Goal: Leave review/rating

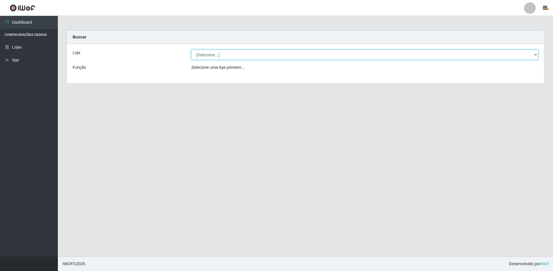
click at [262, 56] on select "[Selecione...] Extrabom - Loja 13 [GEOGRAPHIC_DATA]" at bounding box center [364, 55] width 347 height 10
select select "436"
click at [191, 50] on select "[Selecione...] Extrabom - Loja 13 [GEOGRAPHIC_DATA]" at bounding box center [364, 55] width 347 height 10
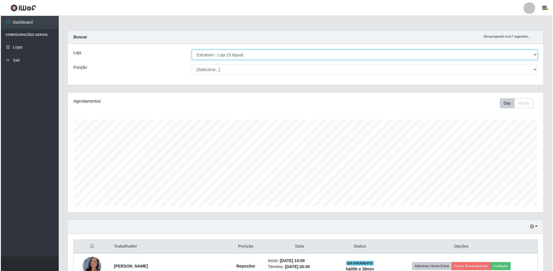
scroll to position [87, 0]
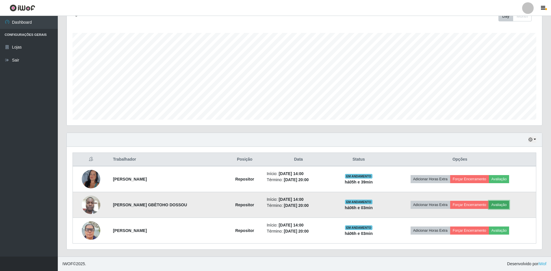
click at [501, 206] on button "Avaliação" at bounding box center [499, 205] width 21 height 8
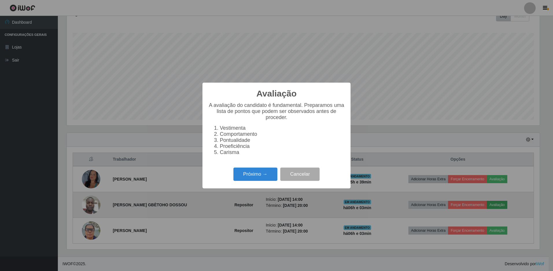
scroll to position [120, 473]
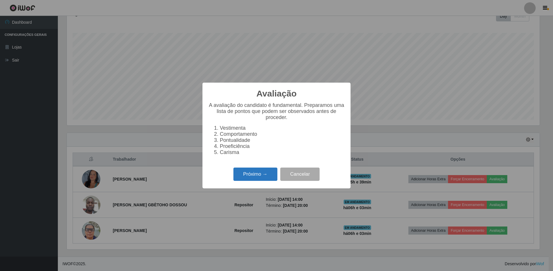
click at [262, 176] on button "Próximo →" at bounding box center [255, 175] width 44 height 14
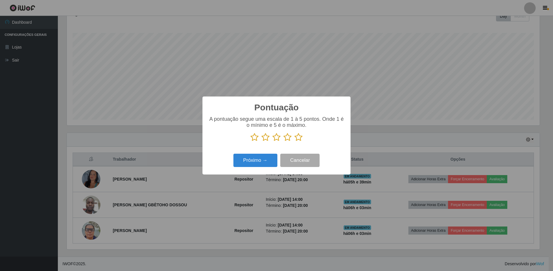
drag, startPoint x: 298, startPoint y: 139, endPoint x: 276, endPoint y: 148, distance: 23.2
click at [297, 141] on icon at bounding box center [298, 137] width 8 height 9
click at [294, 142] on input "radio" at bounding box center [294, 142] width 0 height 0
click at [260, 160] on button "Próximo →" at bounding box center [255, 161] width 44 height 14
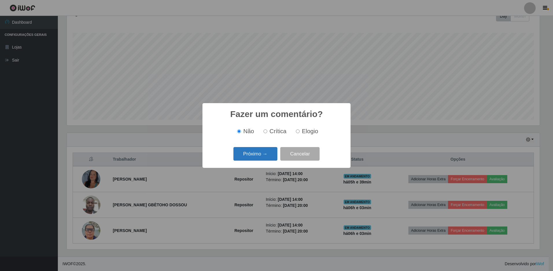
click at [262, 153] on button "Próximo →" at bounding box center [255, 154] width 44 height 14
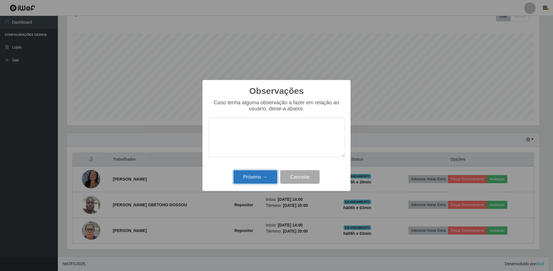
click at [258, 176] on button "Próximo →" at bounding box center [255, 177] width 44 height 14
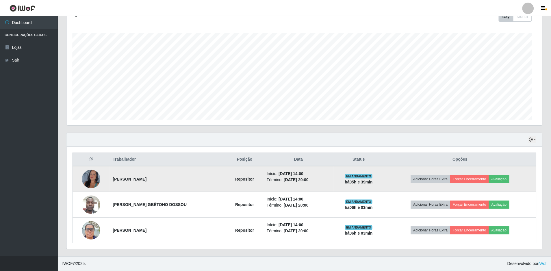
scroll to position [120, 476]
click at [503, 182] on button "Avaliação" at bounding box center [499, 179] width 21 height 8
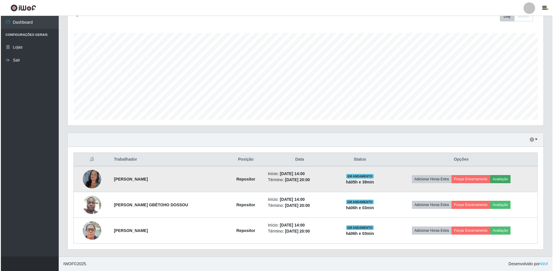
scroll to position [120, 473]
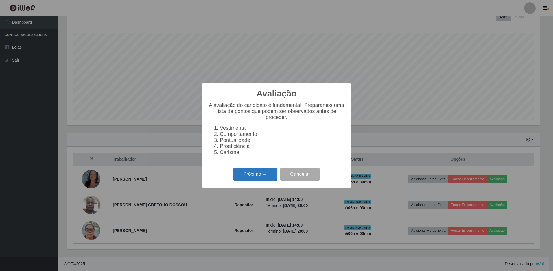
click at [269, 180] on button "Próximo →" at bounding box center [255, 175] width 44 height 14
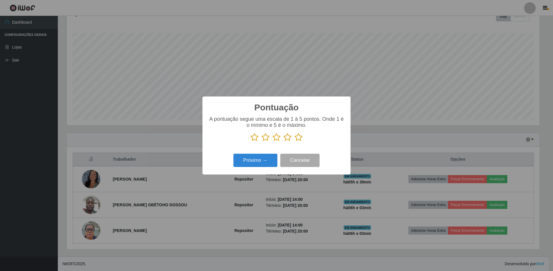
click at [298, 139] on icon at bounding box center [298, 137] width 8 height 9
click at [294, 142] on input "radio" at bounding box center [294, 142] width 0 height 0
click at [264, 161] on button "Próximo →" at bounding box center [255, 161] width 44 height 14
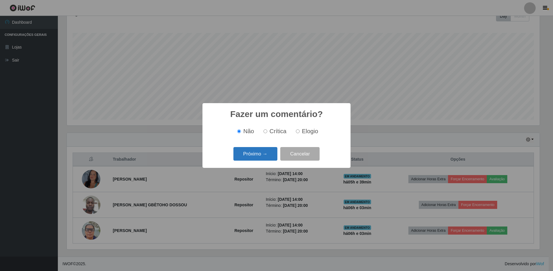
click at [263, 155] on button "Próximo →" at bounding box center [255, 154] width 44 height 14
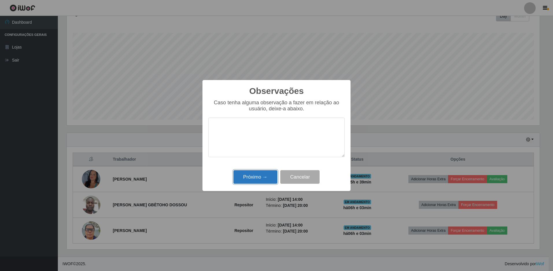
click at [261, 178] on button "Próximo →" at bounding box center [255, 177] width 44 height 14
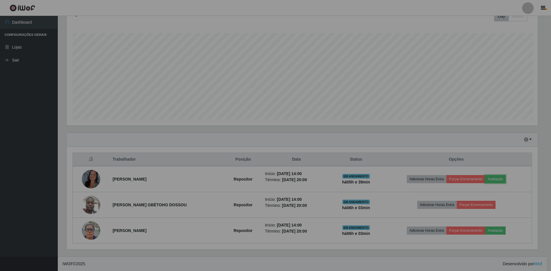
scroll to position [120, 476]
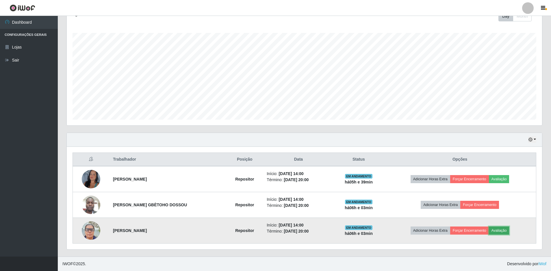
click at [500, 230] on button "Avaliação" at bounding box center [499, 231] width 21 height 8
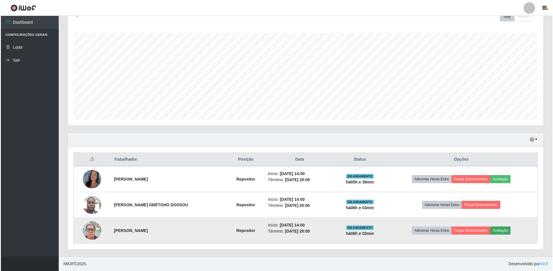
scroll to position [120, 473]
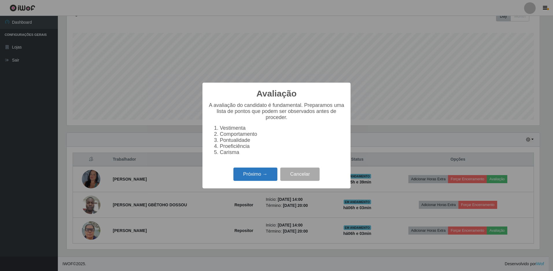
click at [272, 175] on button "Próximo →" at bounding box center [255, 175] width 44 height 14
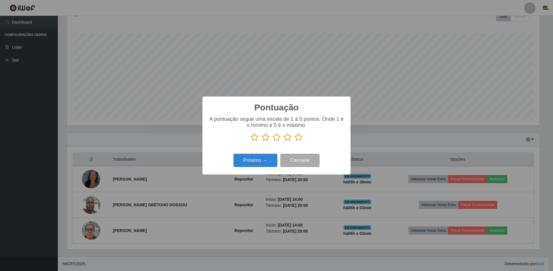
scroll to position [289002, 288649]
click at [299, 139] on icon at bounding box center [298, 137] width 8 height 9
click at [294, 142] on input "radio" at bounding box center [294, 142] width 0 height 0
click at [266, 160] on button "Próximo →" at bounding box center [255, 161] width 44 height 14
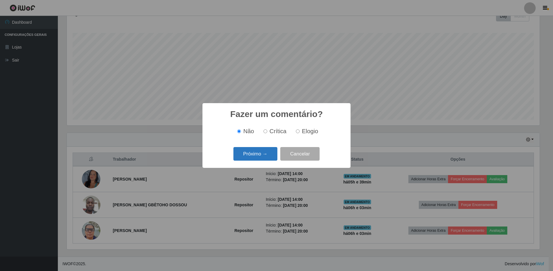
click at [267, 156] on button "Próximo →" at bounding box center [255, 154] width 44 height 14
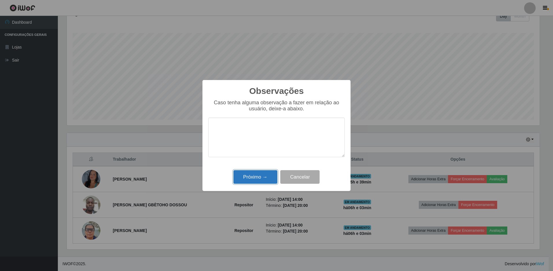
click at [256, 177] on button "Próximo →" at bounding box center [255, 177] width 44 height 14
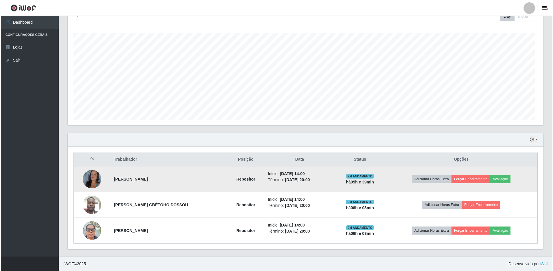
scroll to position [120, 476]
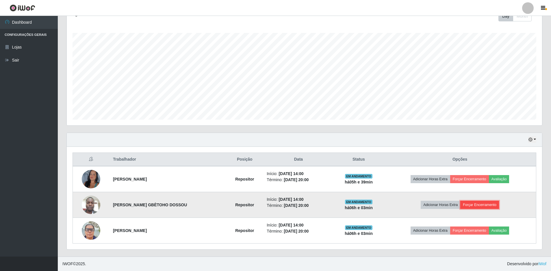
click at [478, 204] on button "Forçar Encerramento" at bounding box center [480, 205] width 39 height 8
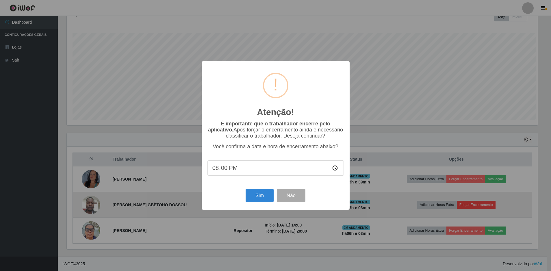
scroll to position [120, 473]
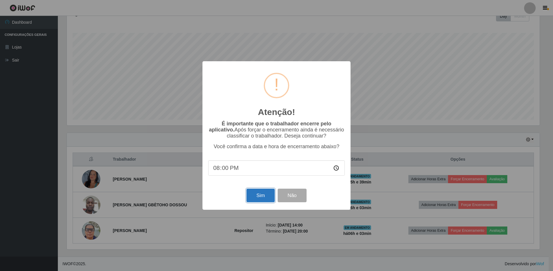
click at [254, 196] on button "Sim" at bounding box center [260, 196] width 28 height 14
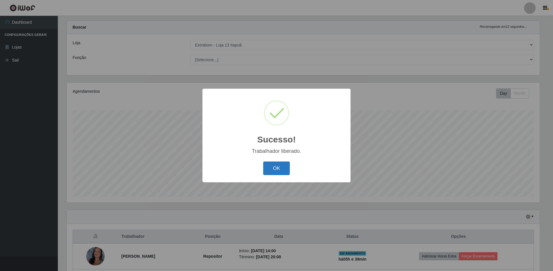
click at [284, 172] on button "OK" at bounding box center [276, 169] width 27 height 14
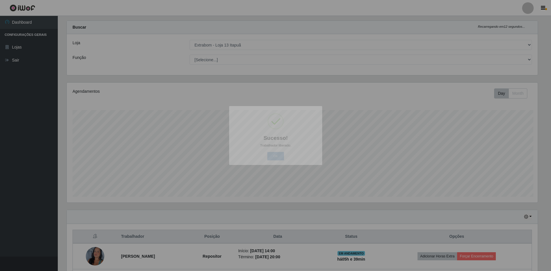
scroll to position [0, 0]
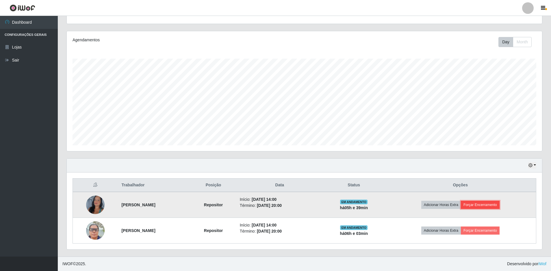
click at [488, 204] on button "Forçar Encerramento" at bounding box center [480, 205] width 39 height 8
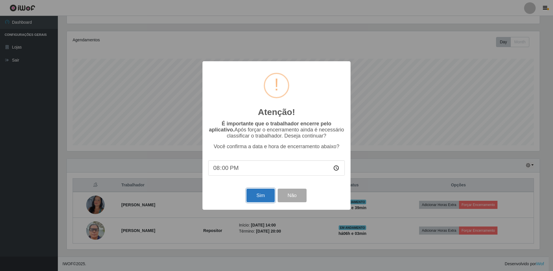
click at [258, 194] on button "Sim" at bounding box center [260, 196] width 28 height 14
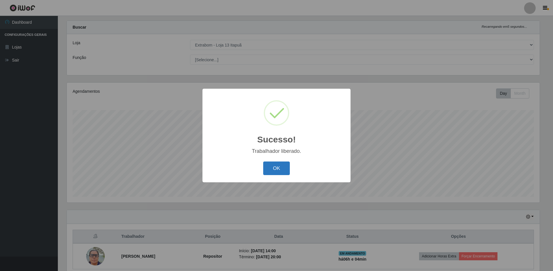
click at [285, 171] on button "OK" at bounding box center [276, 169] width 27 height 14
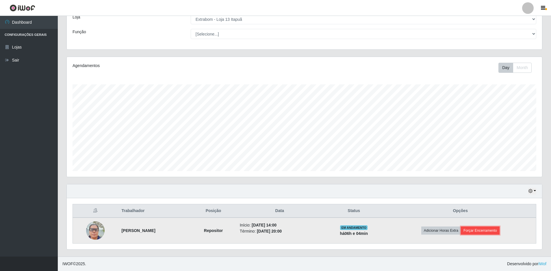
click at [492, 231] on button "Forçar Encerramento" at bounding box center [480, 231] width 39 height 8
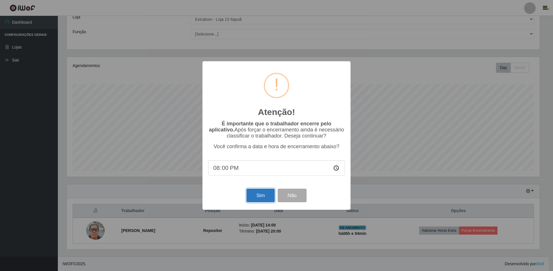
click at [270, 197] on button "Sim" at bounding box center [260, 196] width 28 height 14
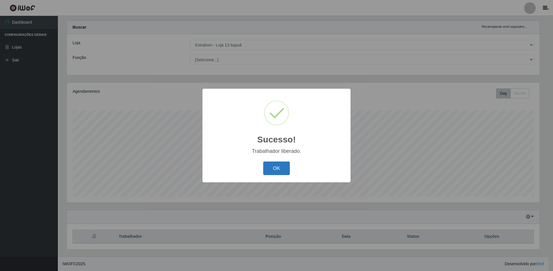
click at [271, 167] on button "OK" at bounding box center [276, 169] width 27 height 14
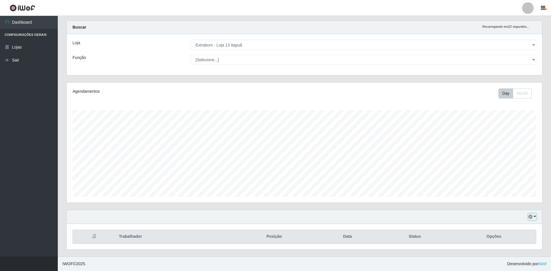
click at [536, 216] on button "button" at bounding box center [533, 217] width 8 height 7
click at [500, 196] on button "1 Semana" at bounding box center [514, 195] width 46 height 12
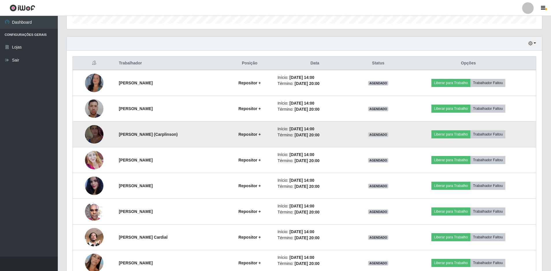
click at [91, 134] on img at bounding box center [94, 134] width 19 height 33
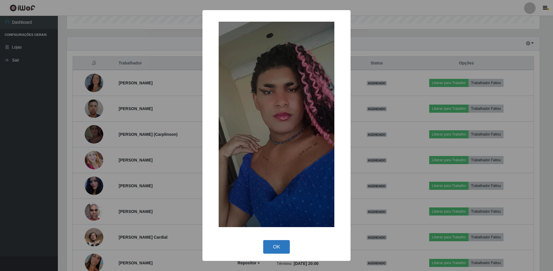
click at [278, 248] on button "OK" at bounding box center [276, 247] width 27 height 14
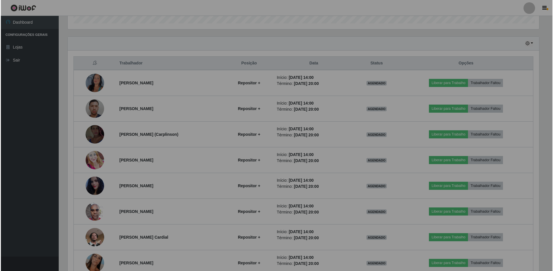
scroll to position [120, 476]
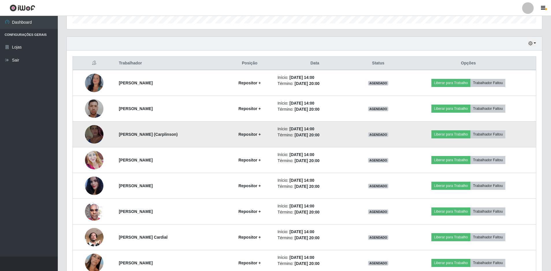
click at [93, 135] on img at bounding box center [94, 134] width 19 height 33
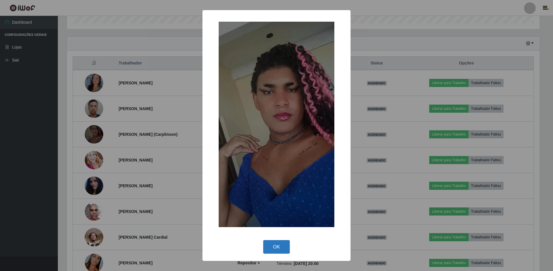
click at [280, 248] on button "OK" at bounding box center [276, 247] width 27 height 14
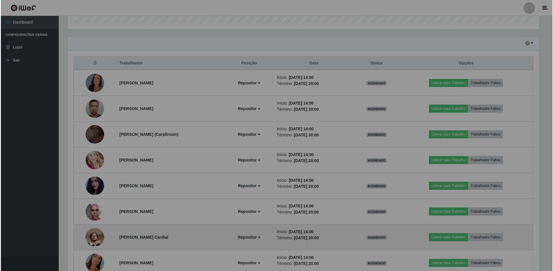
scroll to position [120, 476]
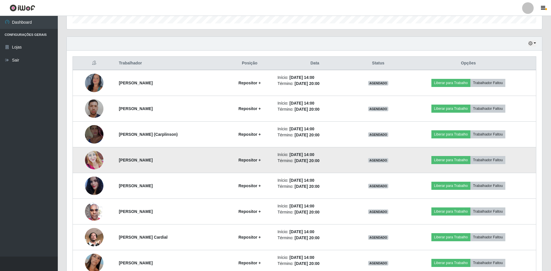
click at [97, 156] on img at bounding box center [94, 160] width 19 height 25
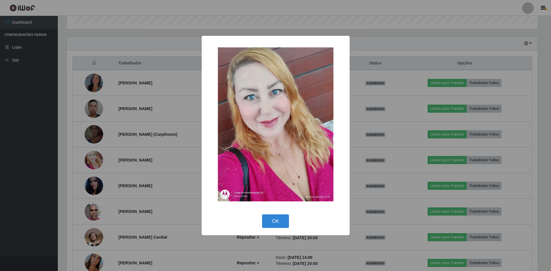
scroll to position [120, 473]
click at [271, 222] on button "OK" at bounding box center [276, 222] width 27 height 14
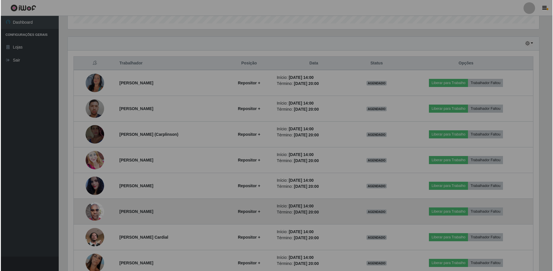
scroll to position [120, 476]
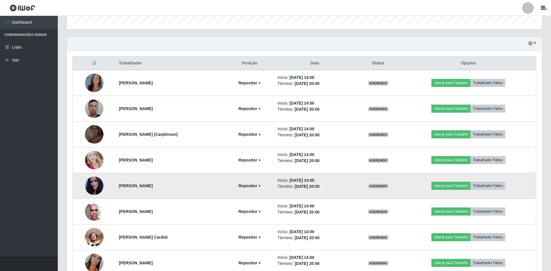
click at [100, 186] on img at bounding box center [94, 185] width 19 height 33
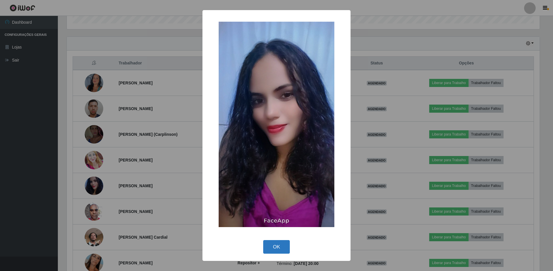
click at [280, 242] on button "OK" at bounding box center [276, 247] width 27 height 14
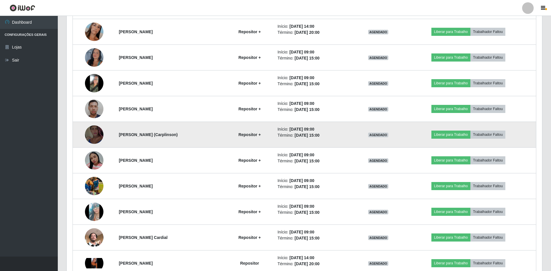
scroll to position [444, 0]
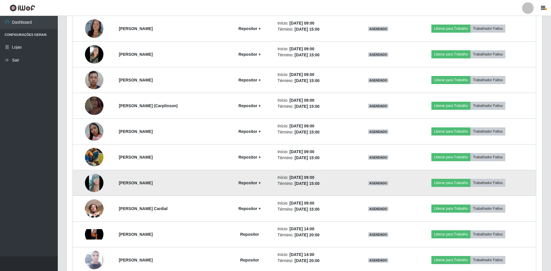
click at [95, 184] on img at bounding box center [94, 182] width 19 height 41
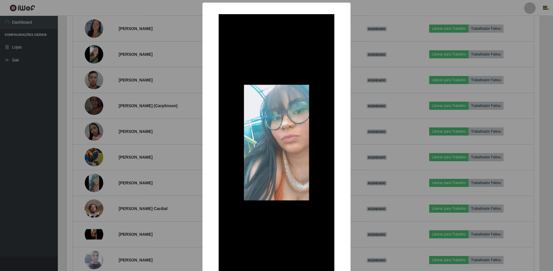
click at [189, 90] on div "× OK Cancel" at bounding box center [276, 135] width 553 height 271
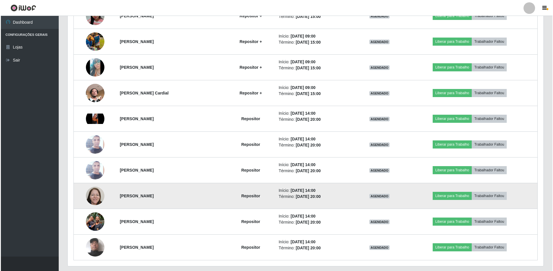
scroll to position [576, 0]
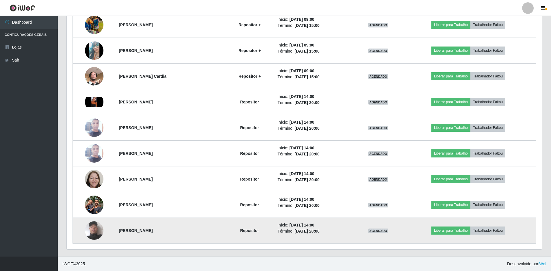
click at [95, 226] on img at bounding box center [94, 230] width 19 height 33
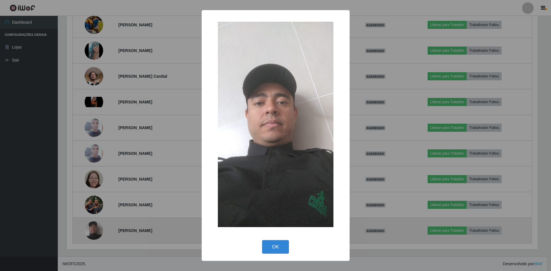
scroll to position [120, 473]
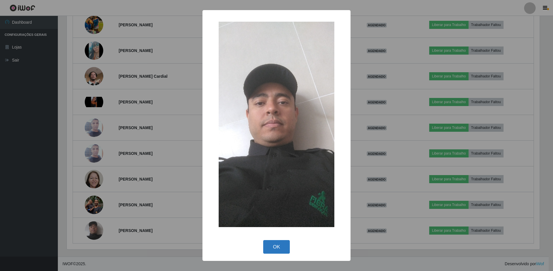
click at [279, 249] on button "OK" at bounding box center [276, 247] width 27 height 14
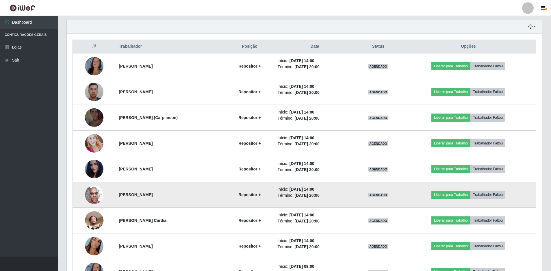
scroll to position [171, 0]
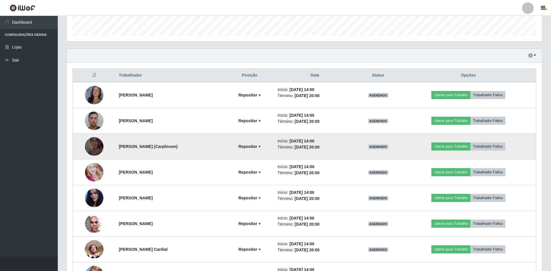
click at [96, 143] on img at bounding box center [94, 146] width 19 height 33
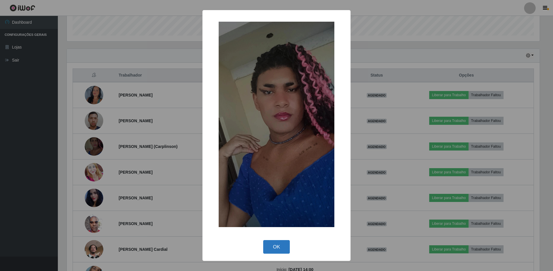
click at [276, 249] on button "OK" at bounding box center [276, 247] width 27 height 14
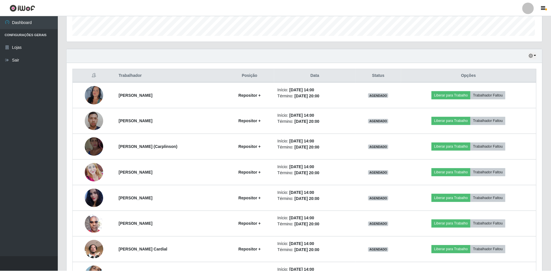
scroll to position [120, 476]
